Goal: Transaction & Acquisition: Purchase product/service

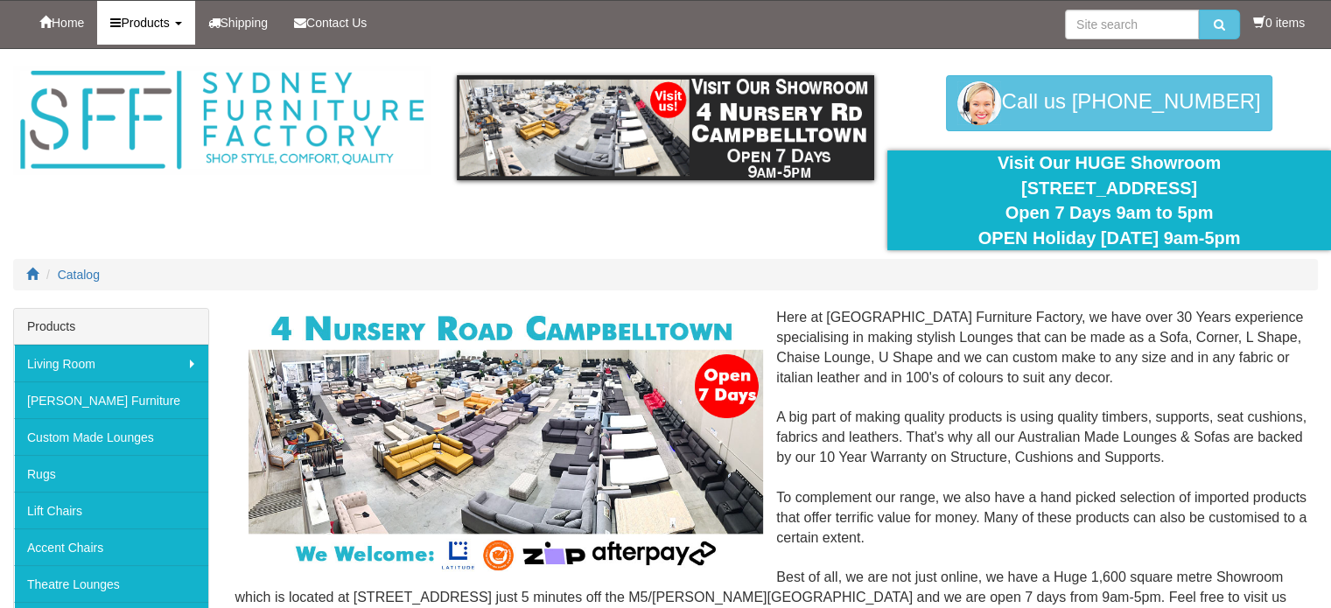
click at [189, 24] on link "Products" at bounding box center [145, 23] width 97 height 44
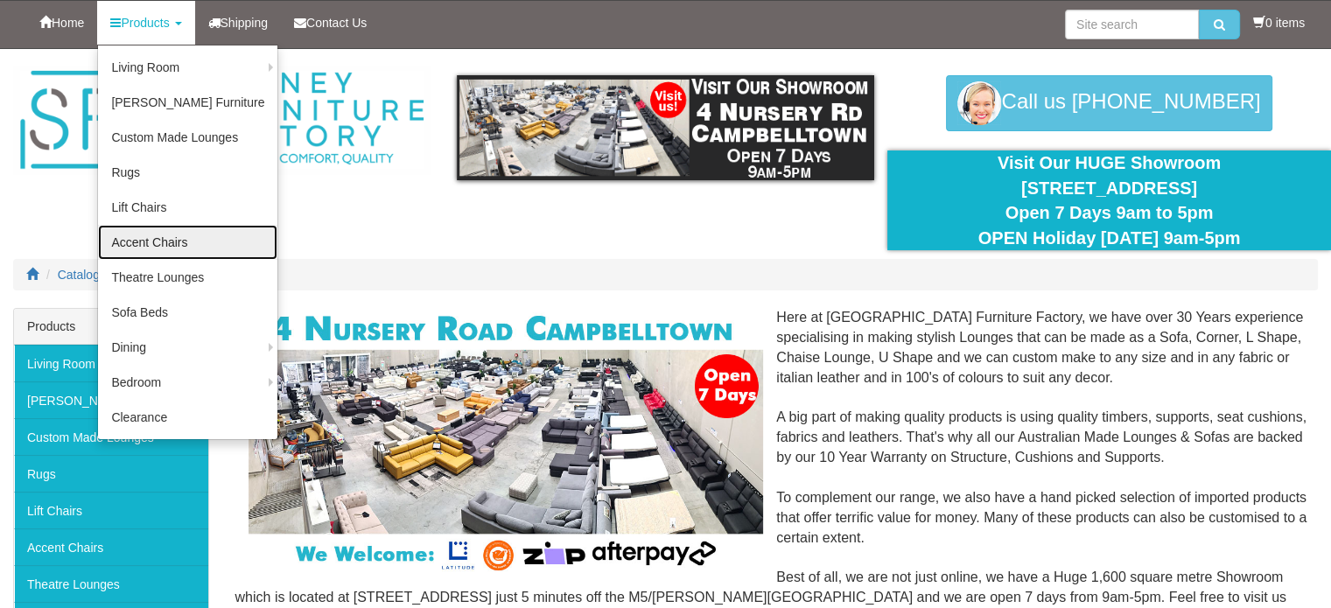
click at [166, 235] on link "Accent Chairs" at bounding box center [187, 242] width 179 height 35
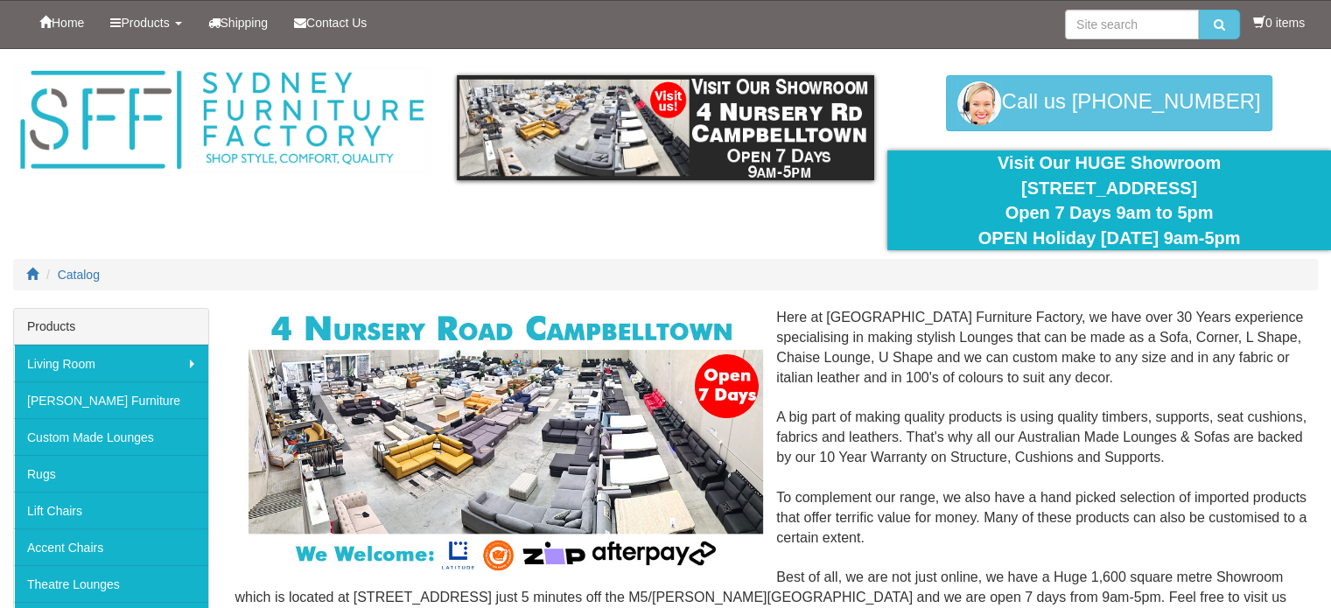
click at [179, 30] on link "Products" at bounding box center [145, 23] width 97 height 44
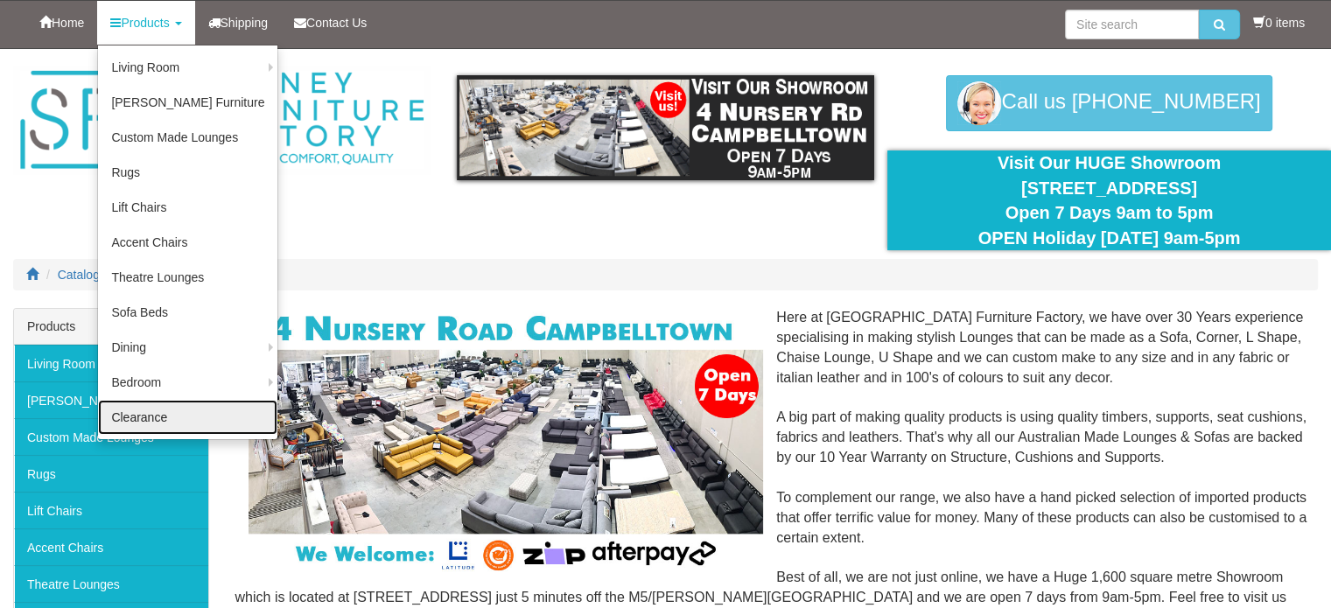
click at [170, 423] on link "Clearance" at bounding box center [187, 417] width 179 height 35
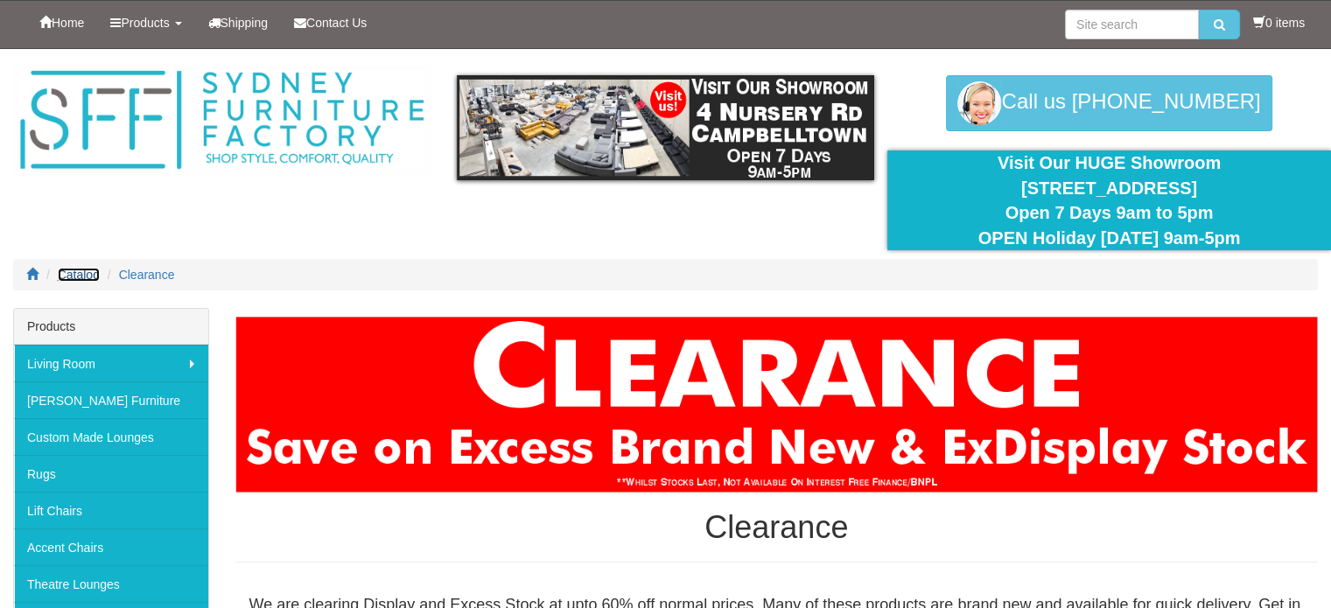
click at [90, 268] on span "Catalog" at bounding box center [79, 275] width 42 height 14
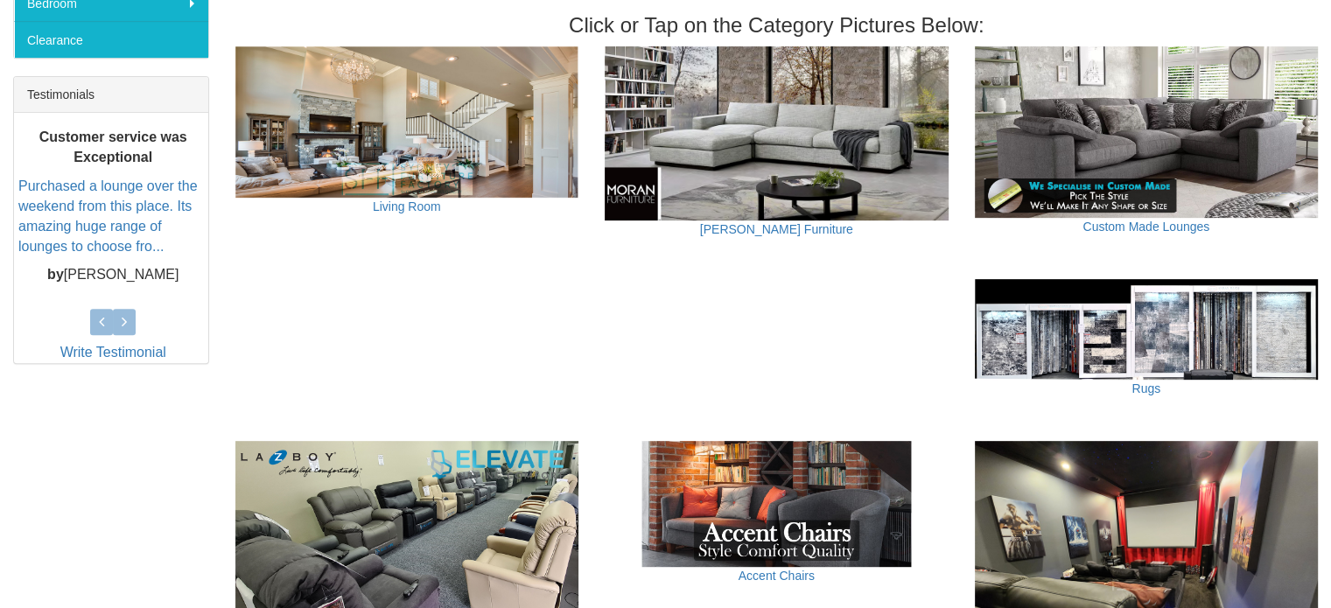
scroll to position [686, 0]
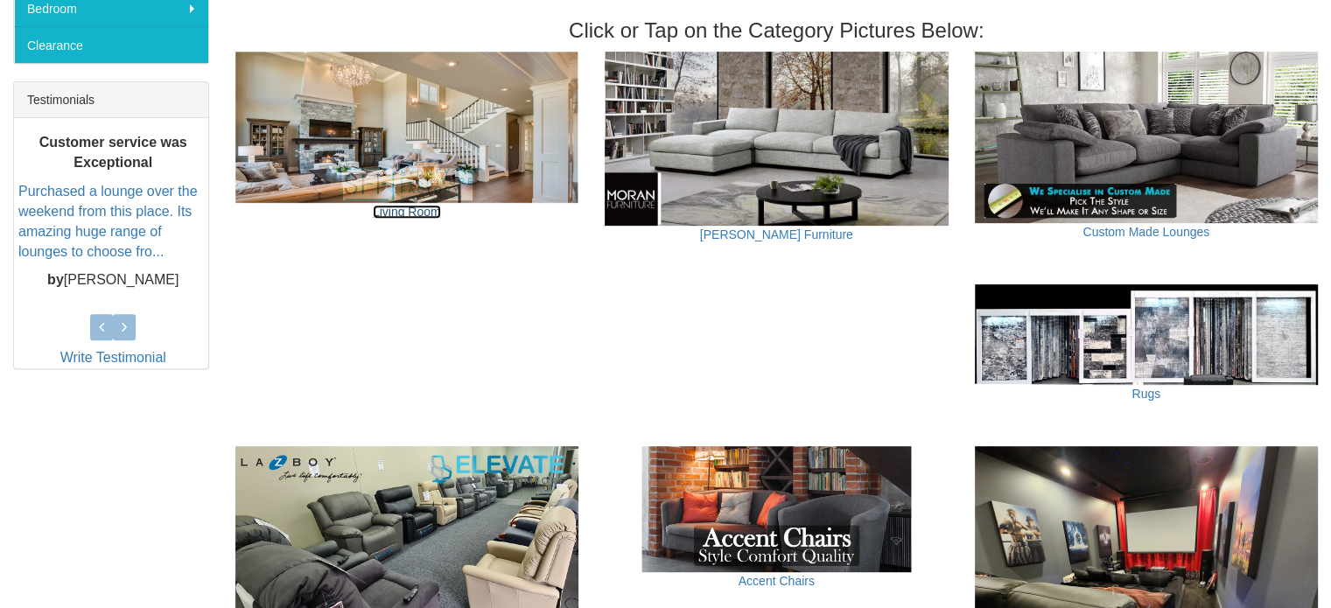
click at [418, 208] on link "Living Room" at bounding box center [407, 212] width 68 height 14
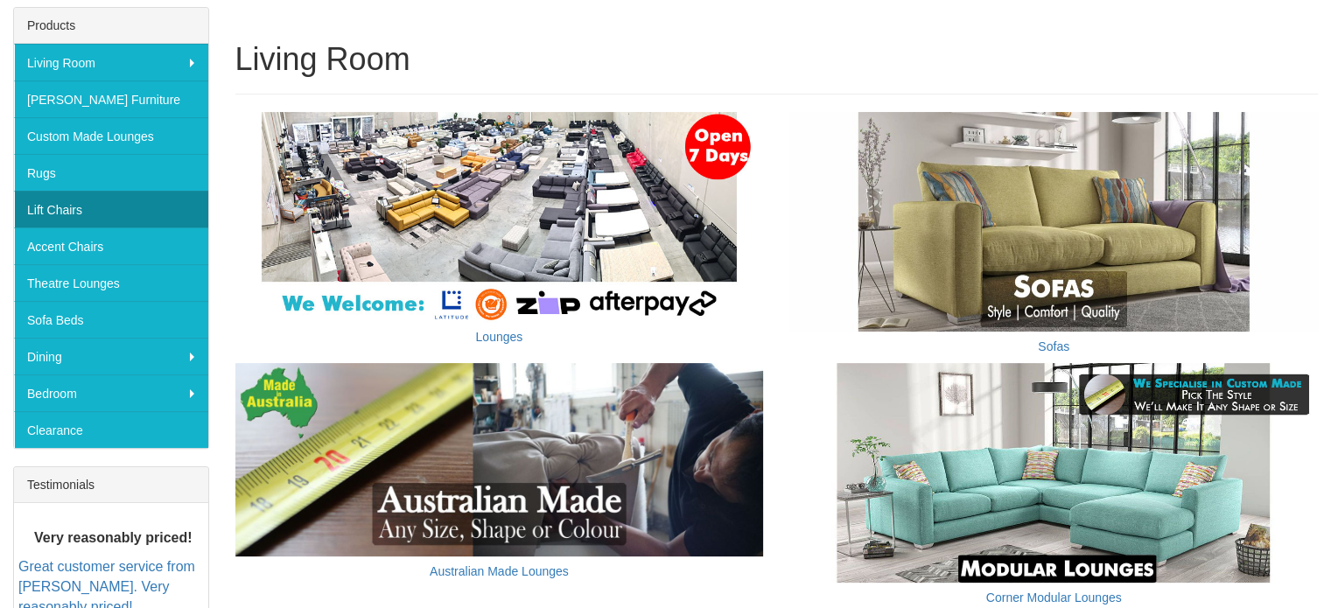
scroll to position [308, 0]
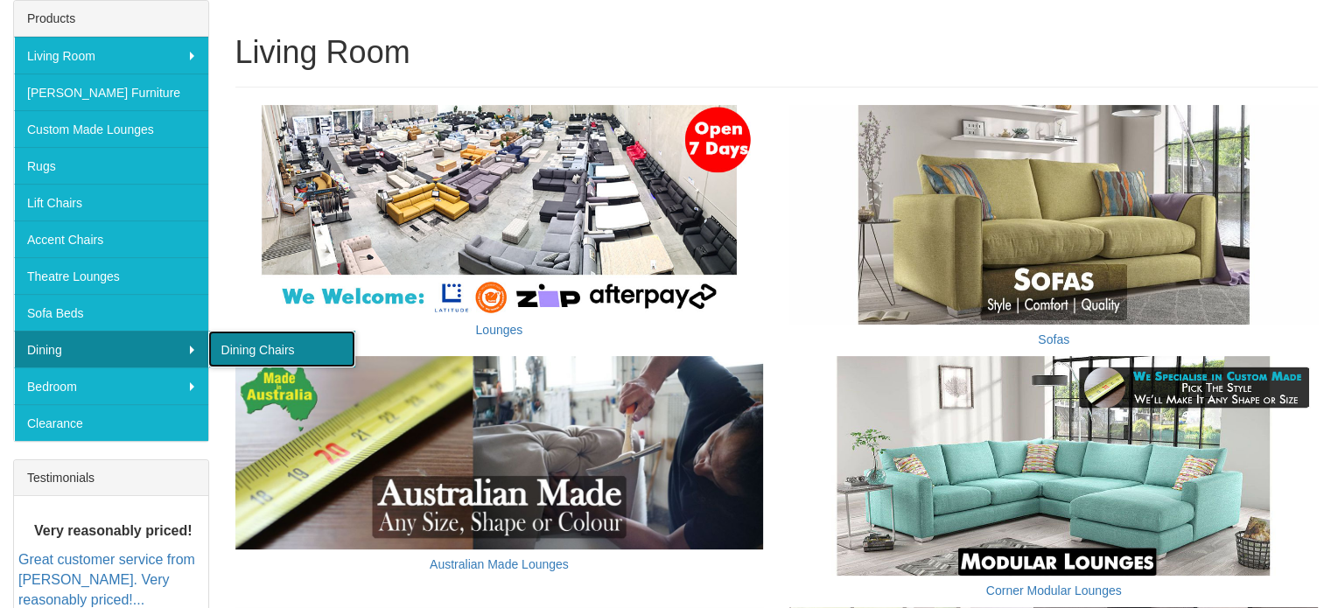
click at [296, 348] on link "Dining Chairs" at bounding box center [281, 349] width 147 height 37
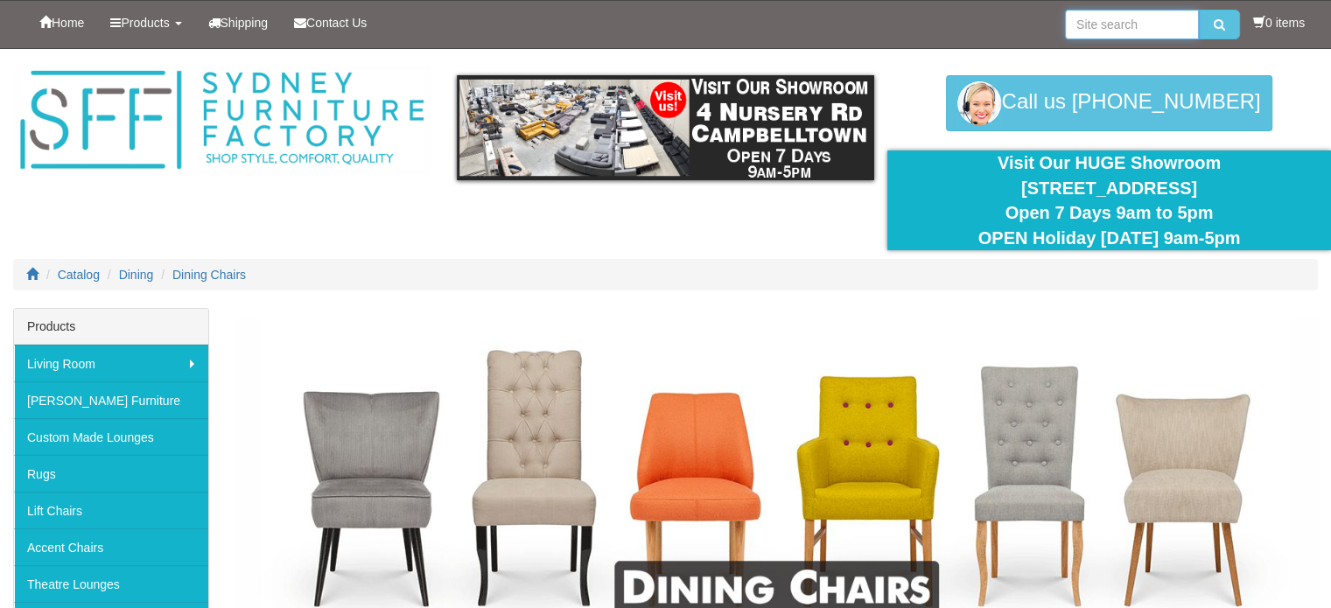
click at [1156, 25] on input "search" at bounding box center [1132, 25] width 134 height 30
type input "tub chairs"
click at [1199, 10] on button "submit" at bounding box center [1219, 25] width 41 height 30
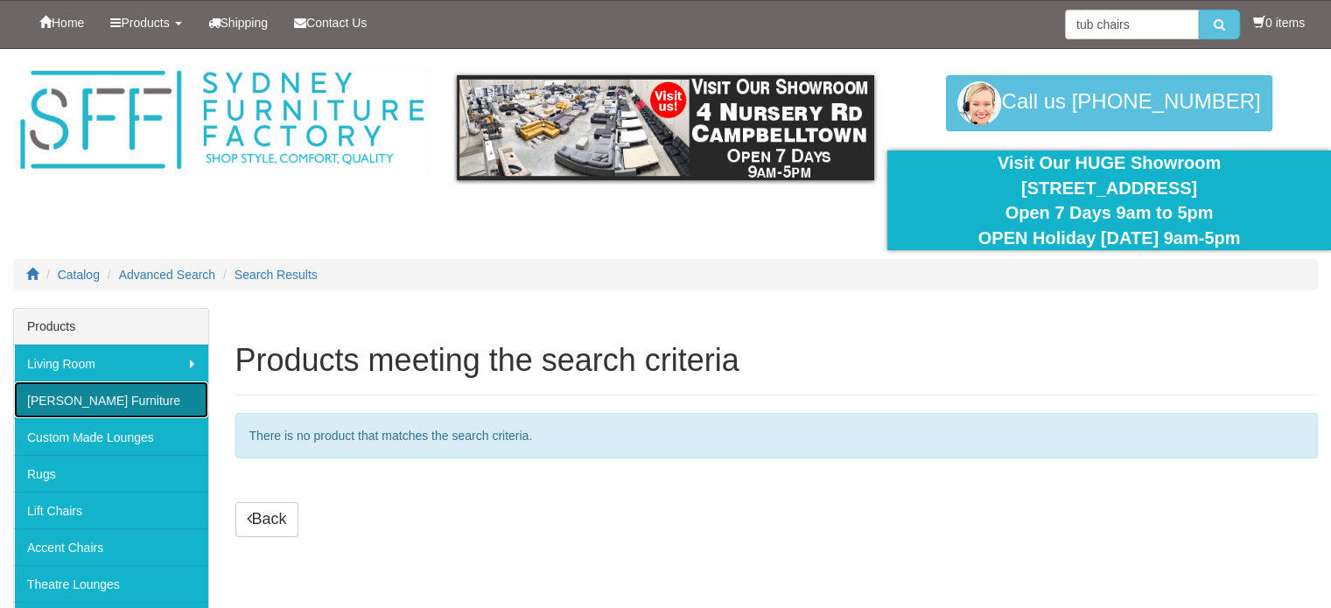
click at [97, 402] on link "[PERSON_NAME] Furniture" at bounding box center [111, 400] width 194 height 37
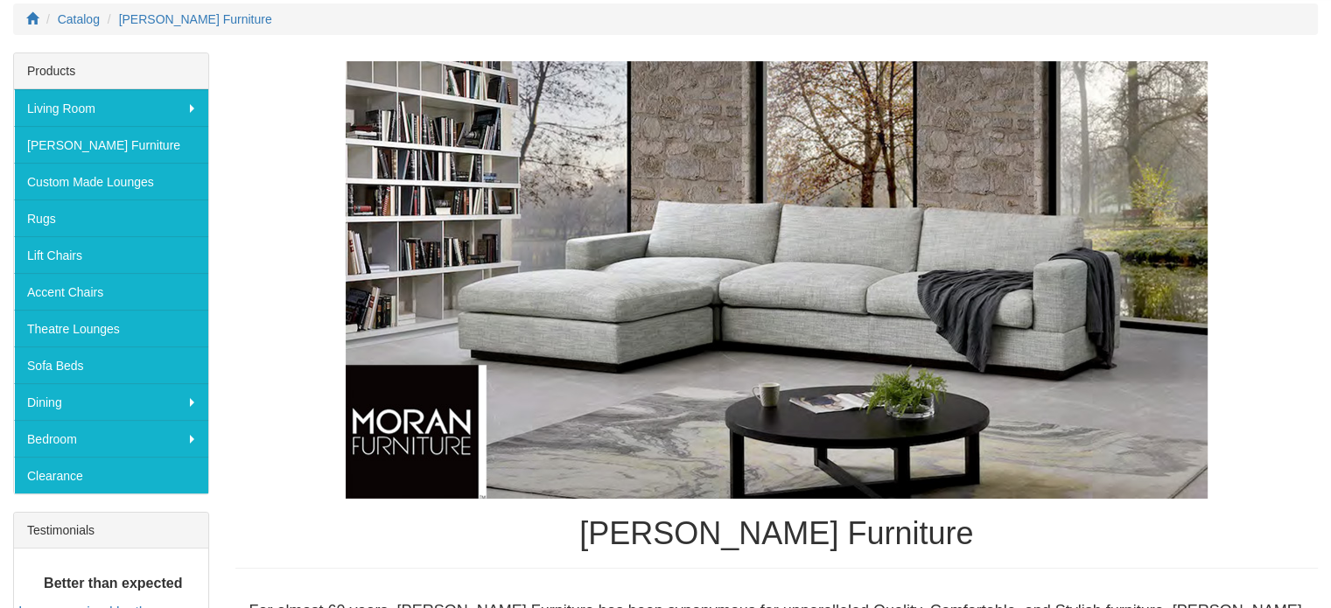
scroll to position [259, 0]
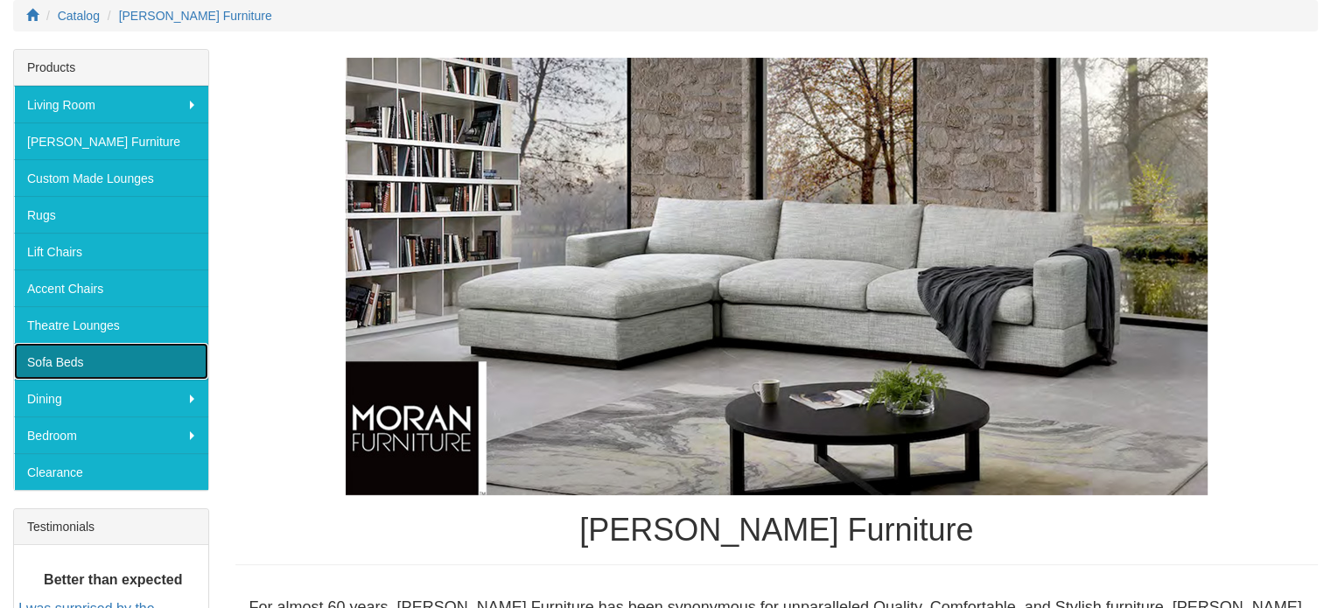
drag, startPoint x: 74, startPoint y: 359, endPoint x: 47, endPoint y: 353, distance: 27.8
click at [47, 353] on link "Sofa Beds" at bounding box center [111, 361] width 194 height 37
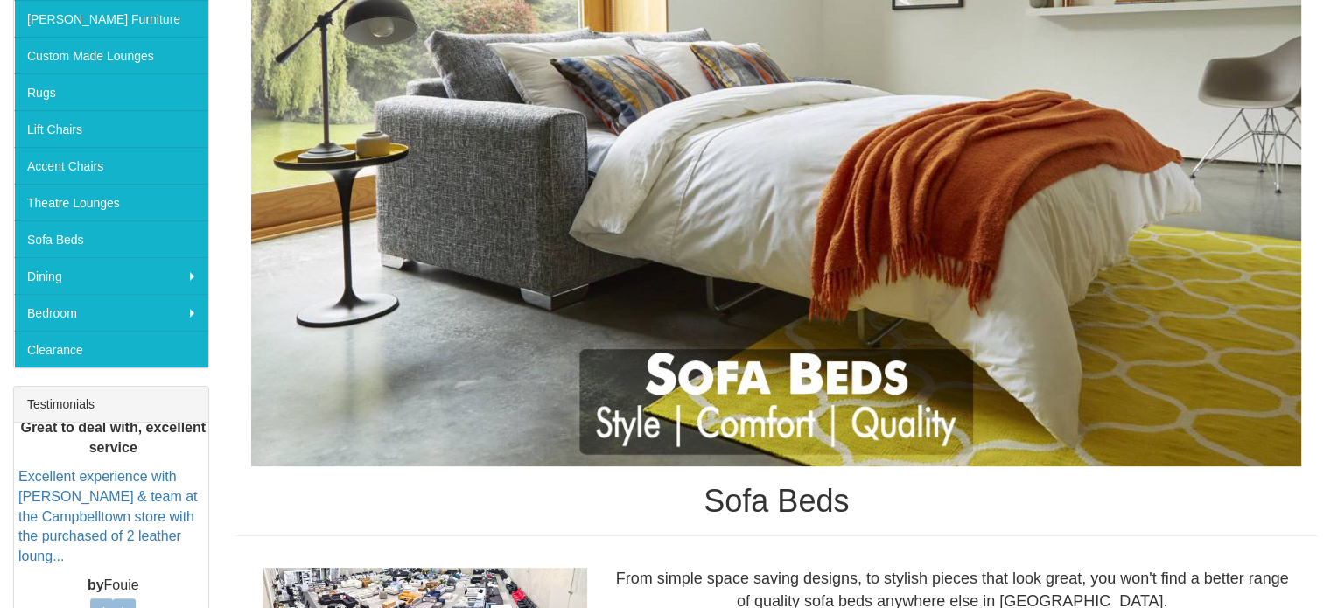
scroll to position [384, 0]
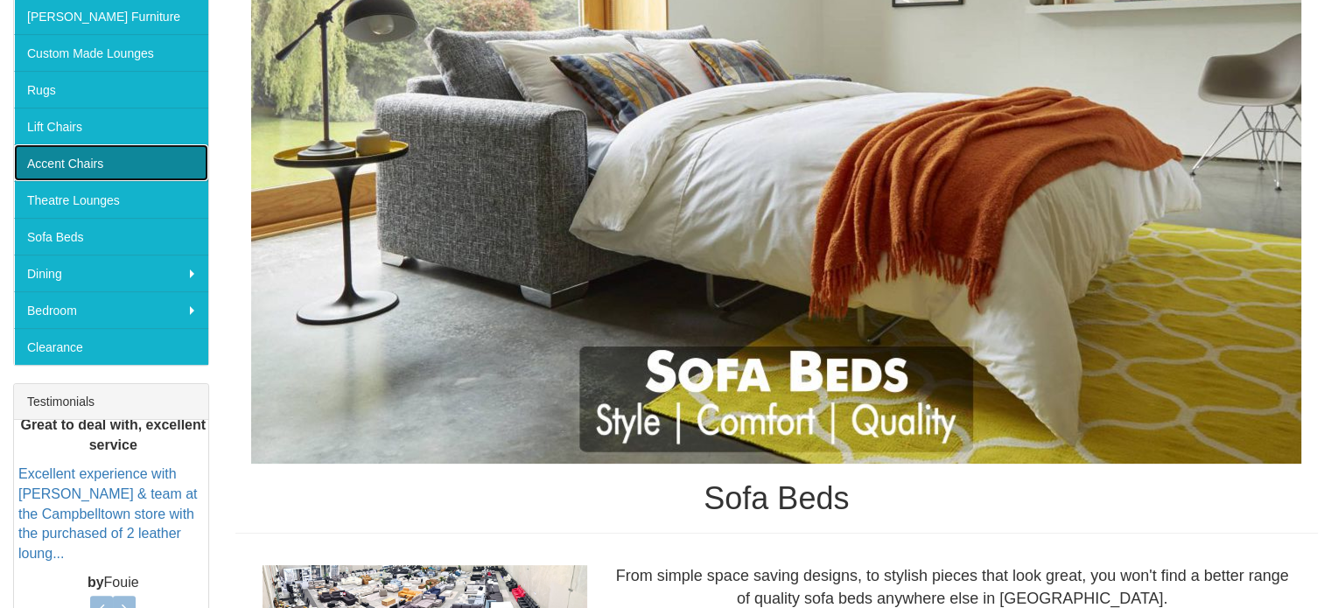
click at [89, 158] on link "Accent Chairs" at bounding box center [111, 162] width 194 height 37
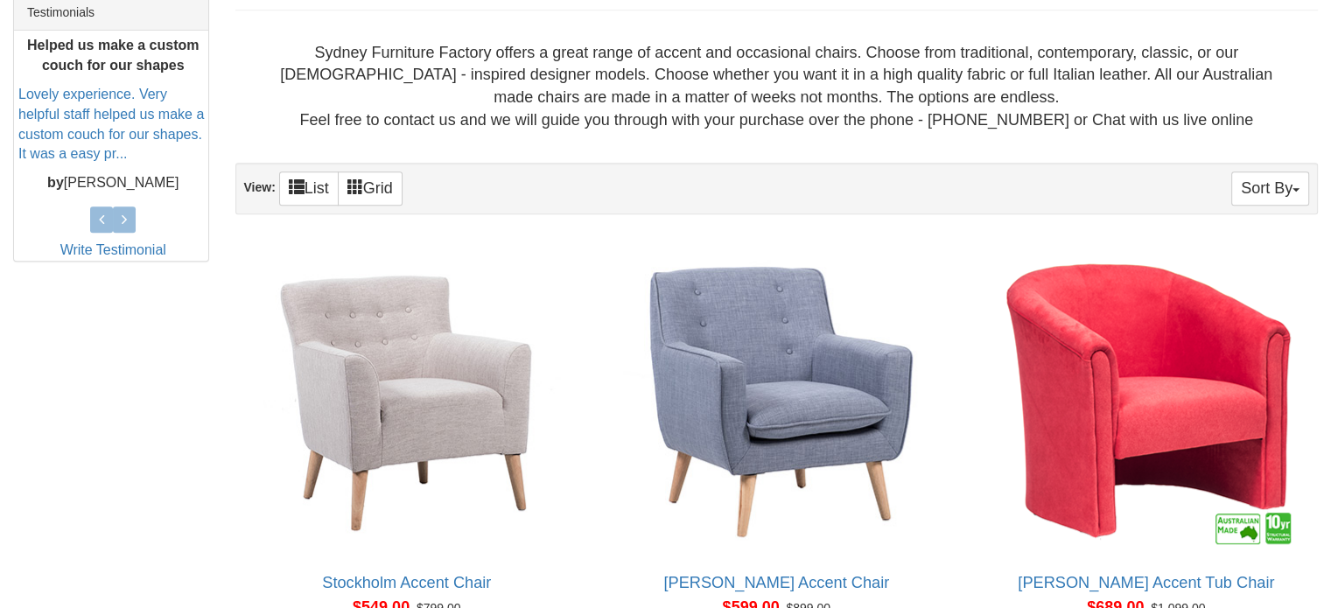
scroll to position [886, 0]
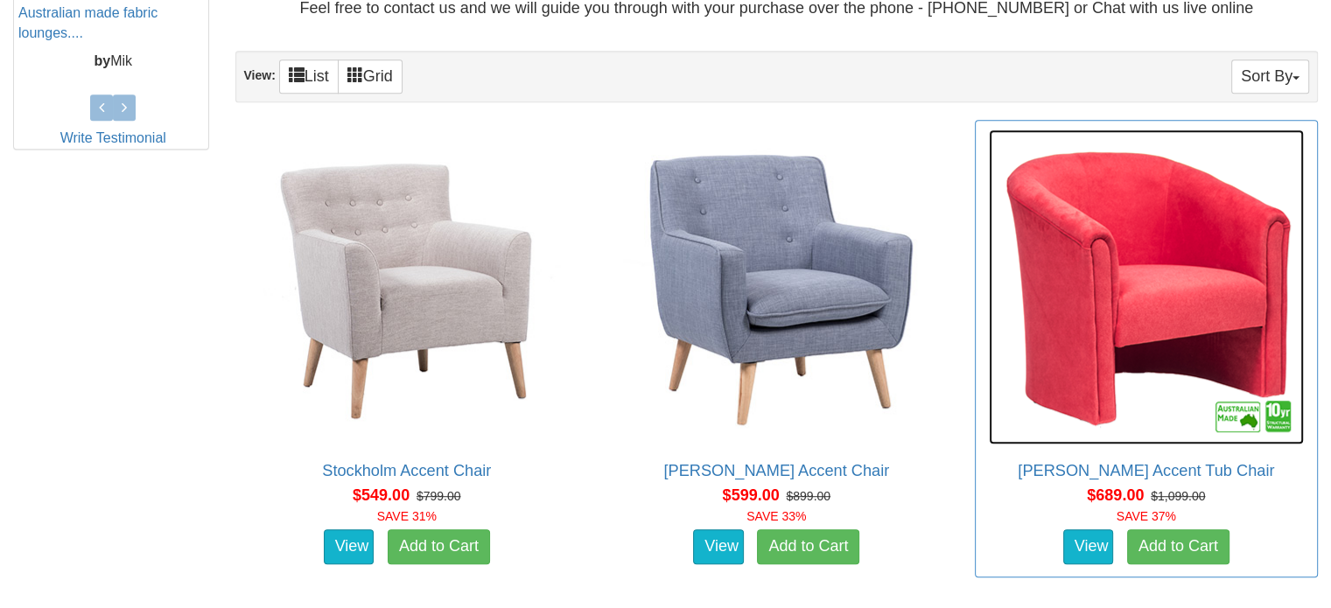
click at [1122, 266] on img at bounding box center [1146, 287] width 315 height 315
